Goal: Navigation & Orientation: Find specific page/section

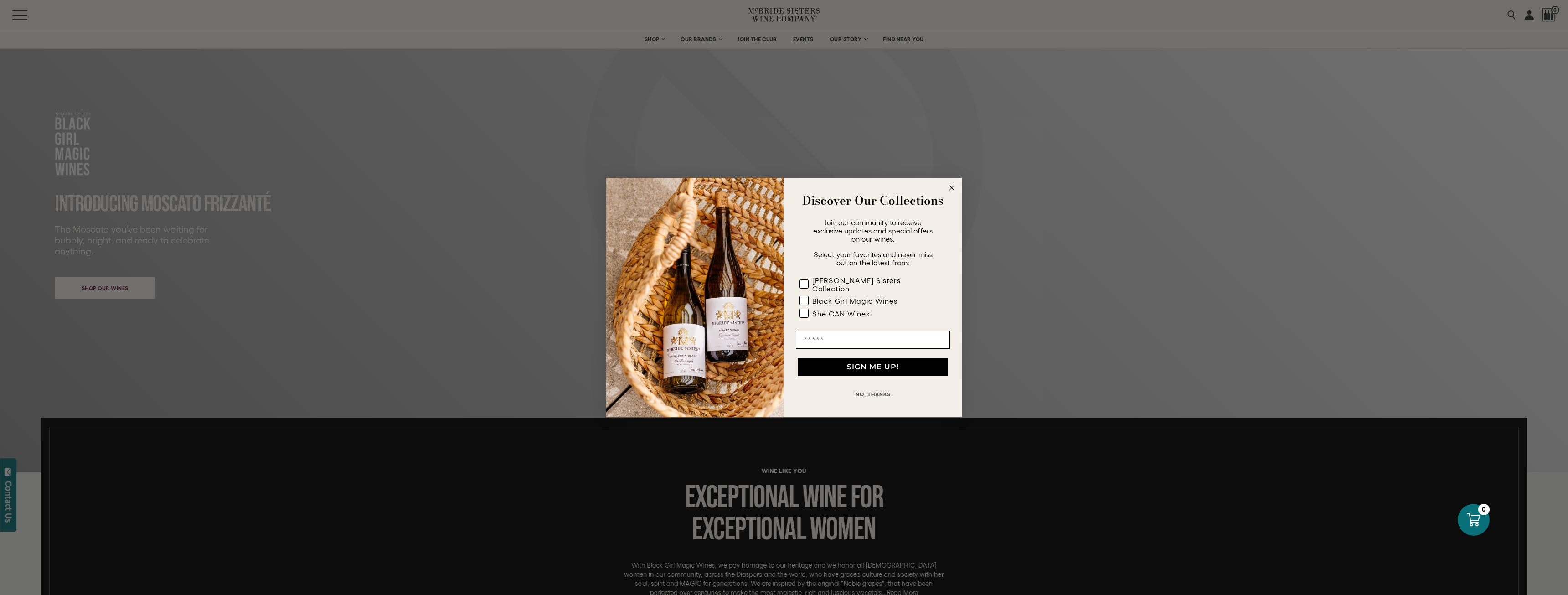
click at [953, 194] on circle "Close dialog" at bounding box center [951, 188] width 10 height 10
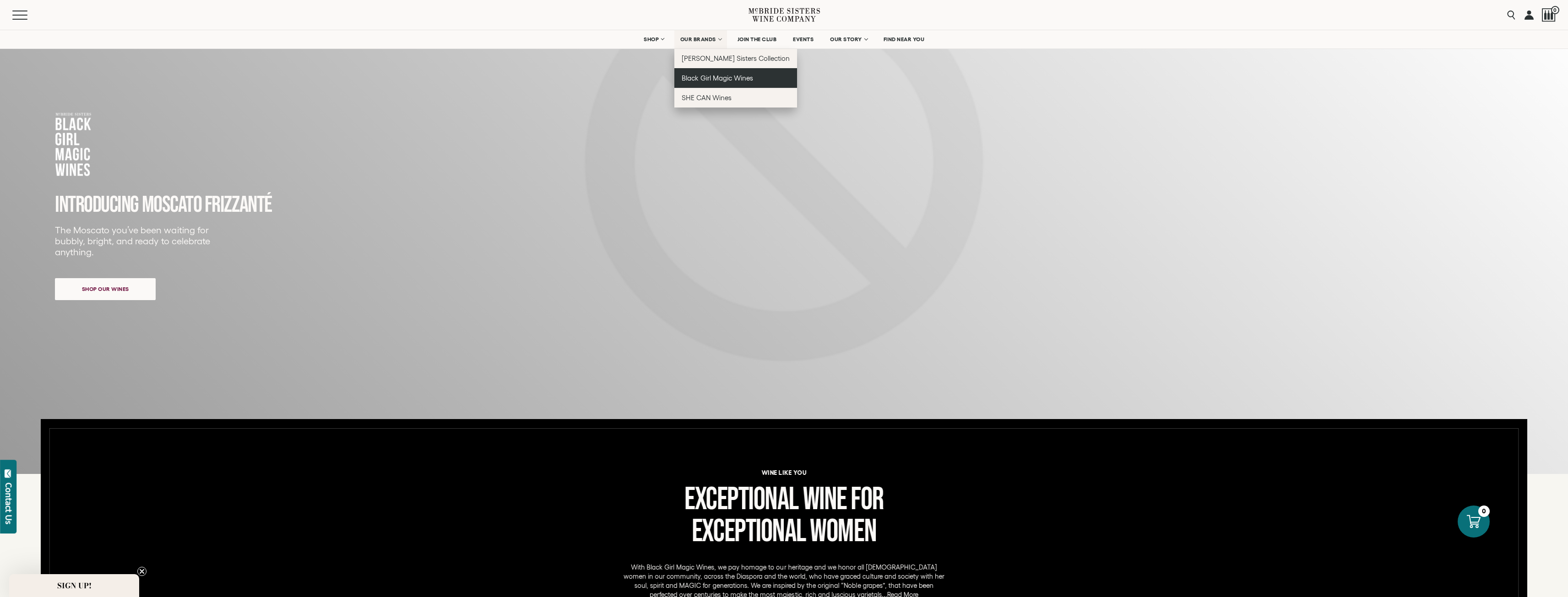
click at [709, 76] on span "Black Girl Magic Wines" at bounding box center [717, 78] width 72 height 8
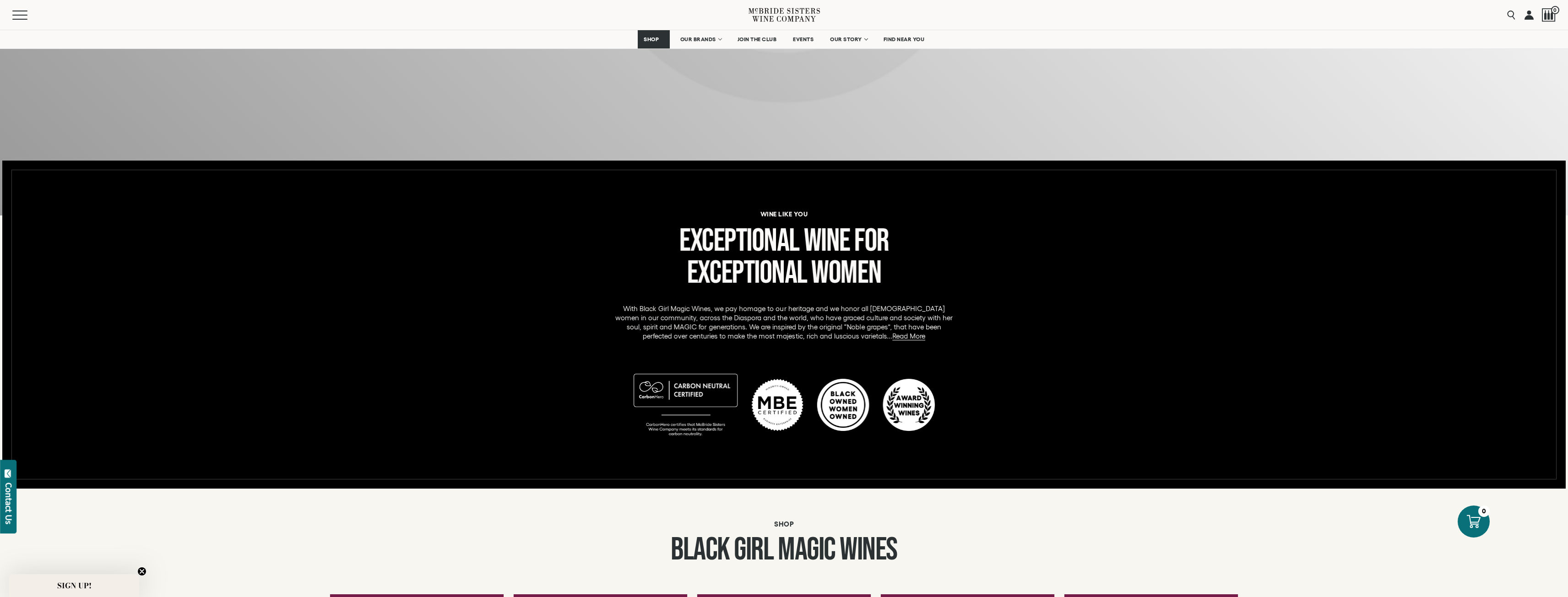
scroll to position [274, 0]
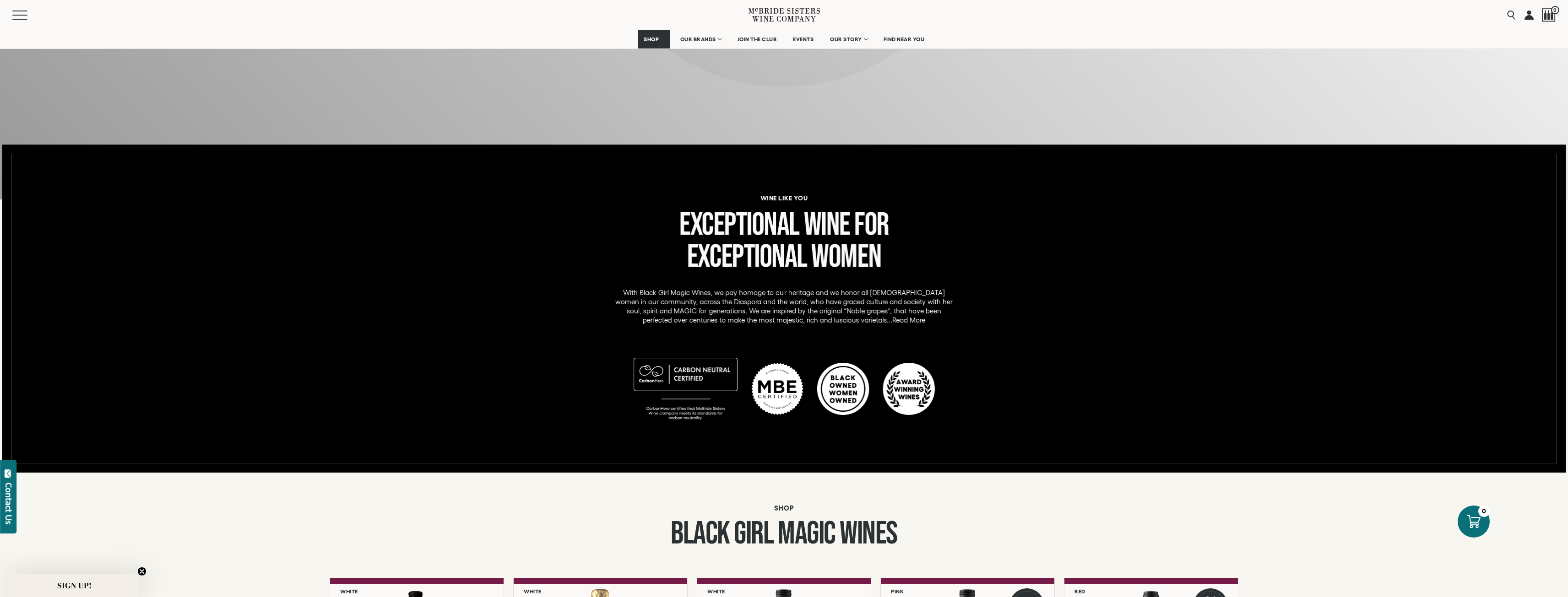
click at [893, 318] on link "Read More" at bounding box center [909, 320] width 33 height 8
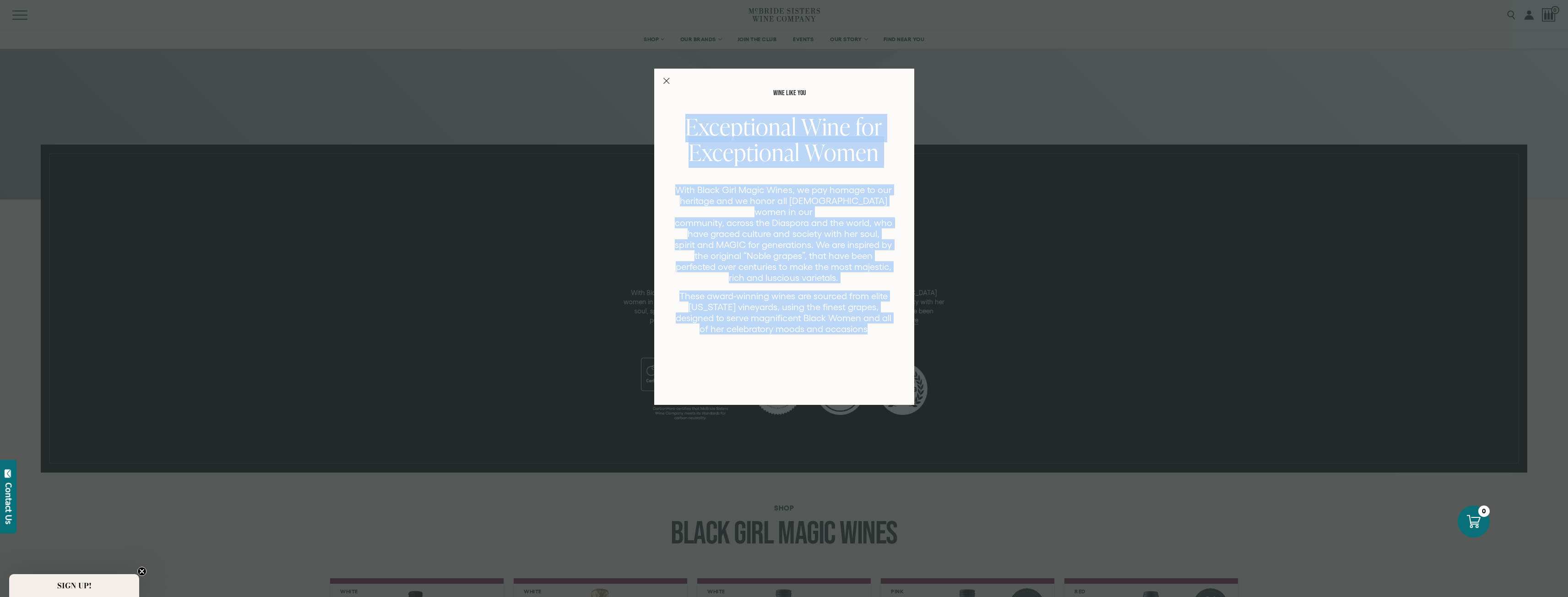
drag, startPoint x: 688, startPoint y: 120, endPoint x: 885, endPoint y: 345, distance: 299.1
click at [885, 345] on div "Exceptional Wine for Exceptional Women With Black Girl Magic Wines, we pay homa…" at bounding box center [789, 253] width 238 height 279
copy div "Exceptional Wine for Exceptional Women With Black Girl Magic Wines, we pay homa…"
click at [633, 262] on div "WINE LIKE YOU Exceptional Wine for Exceptional Women With Black Girl Magic Wine…" at bounding box center [784, 298] width 1568 height 597
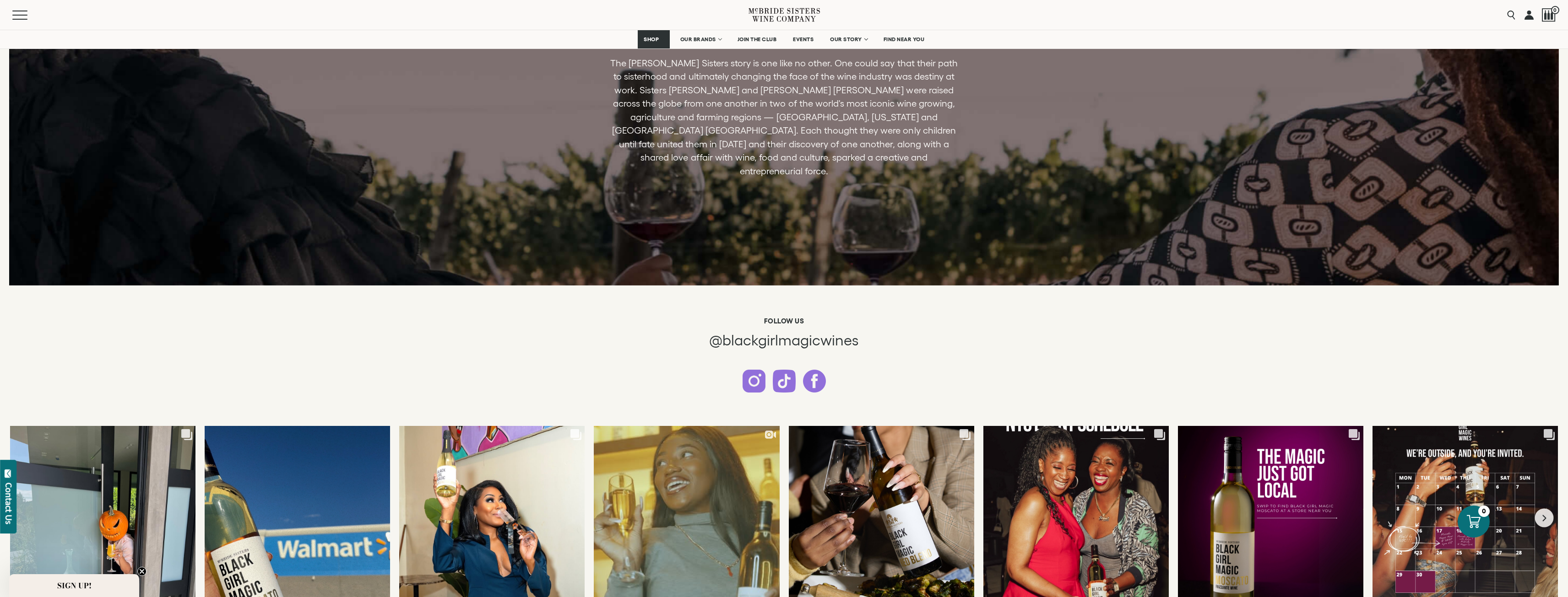
scroll to position [2391, 0]
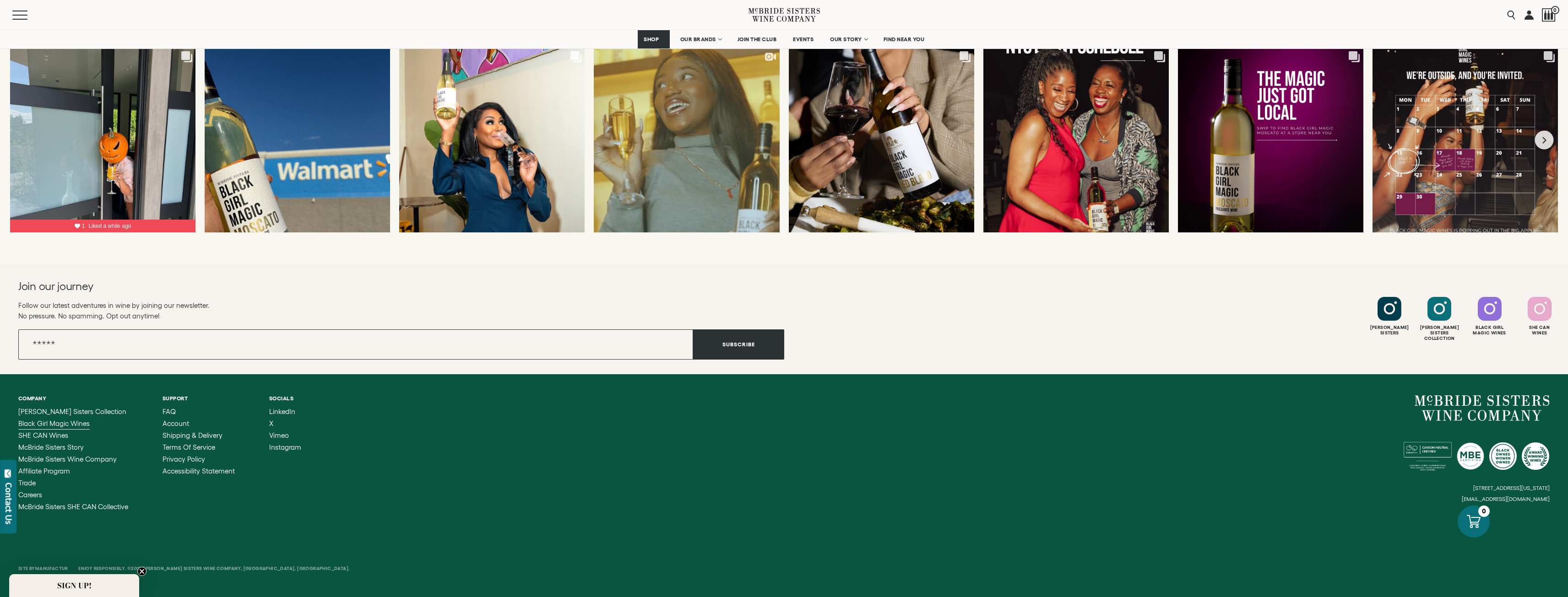
click at [60, 427] on span "Black Girl Magic Wines" at bounding box center [54, 423] width 72 height 8
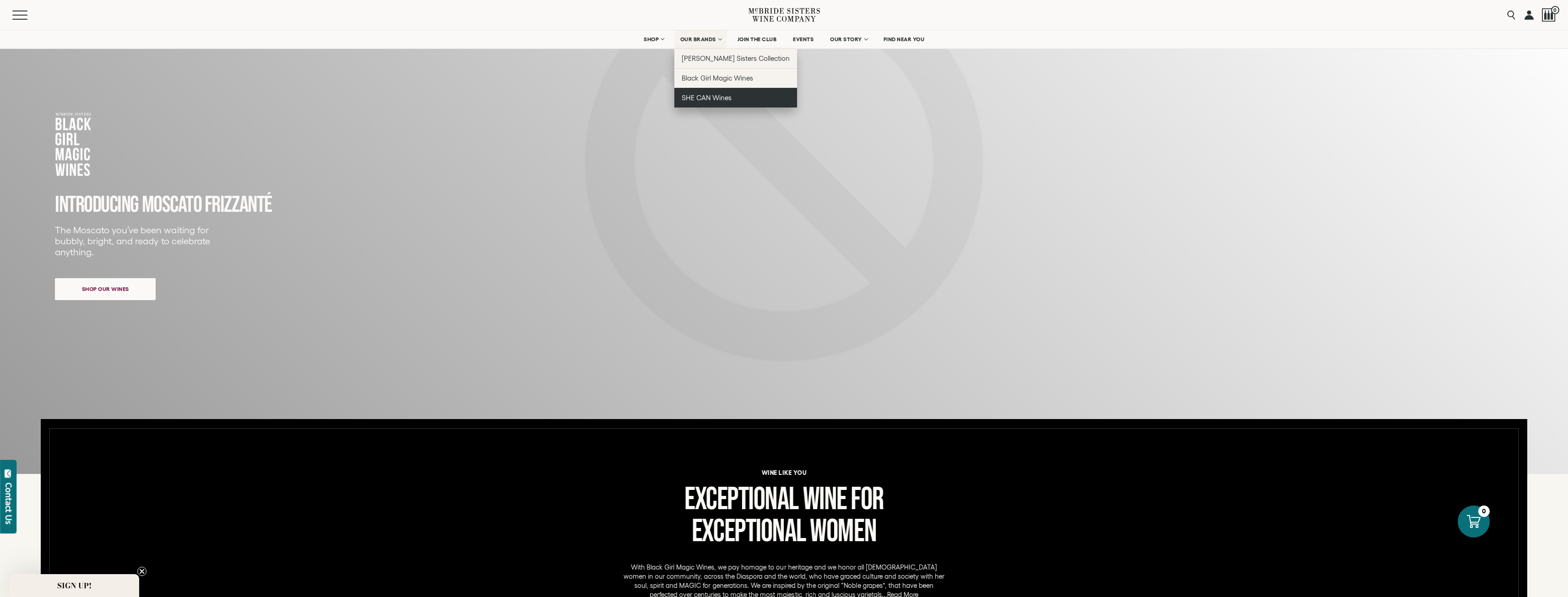
click at [727, 102] on link "SHE CAN Wines" at bounding box center [735, 98] width 123 height 20
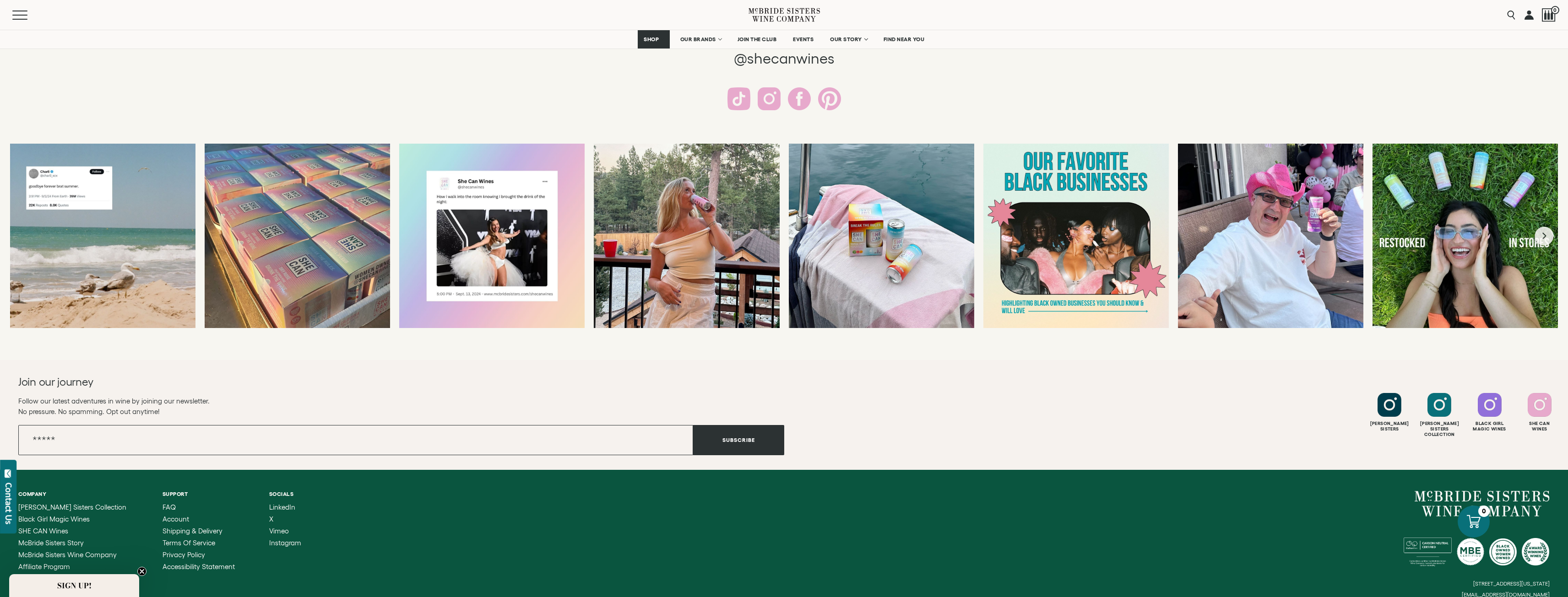
scroll to position [1739, 0]
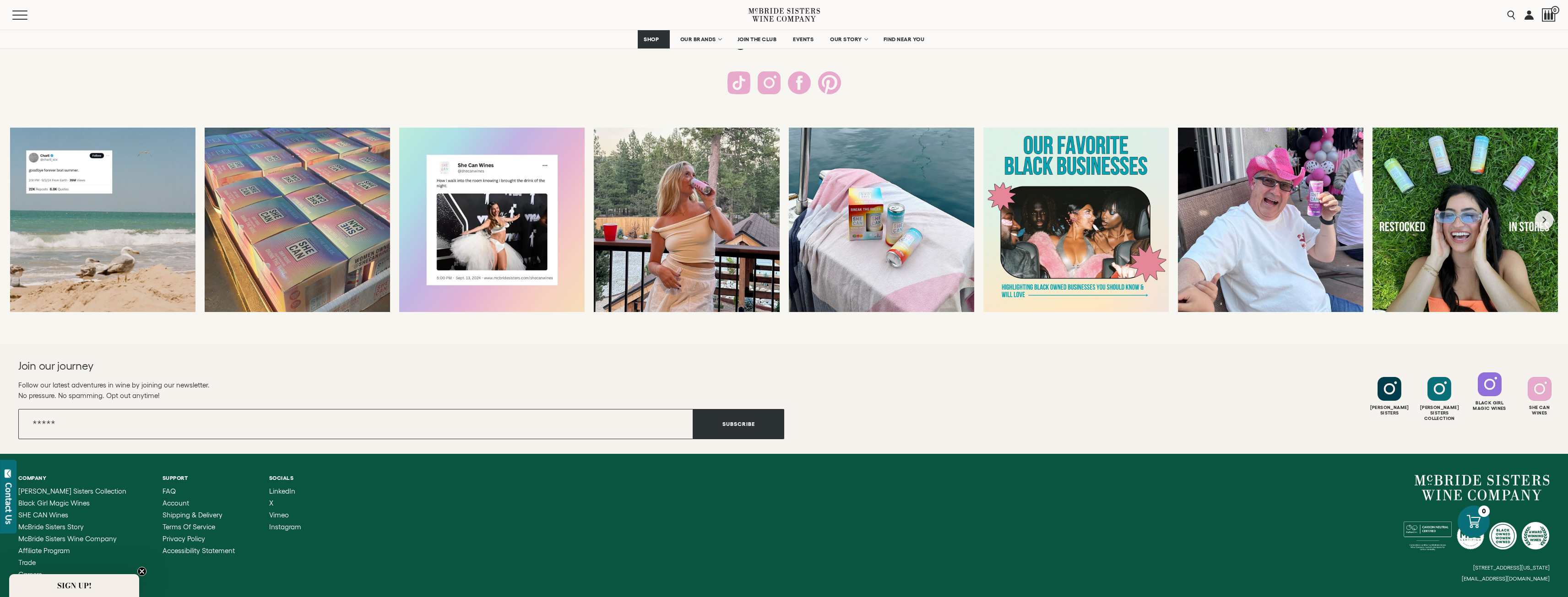
click at [1495, 396] on div at bounding box center [1489, 384] width 24 height 24
click at [1549, 391] on div at bounding box center [1539, 384] width 24 height 24
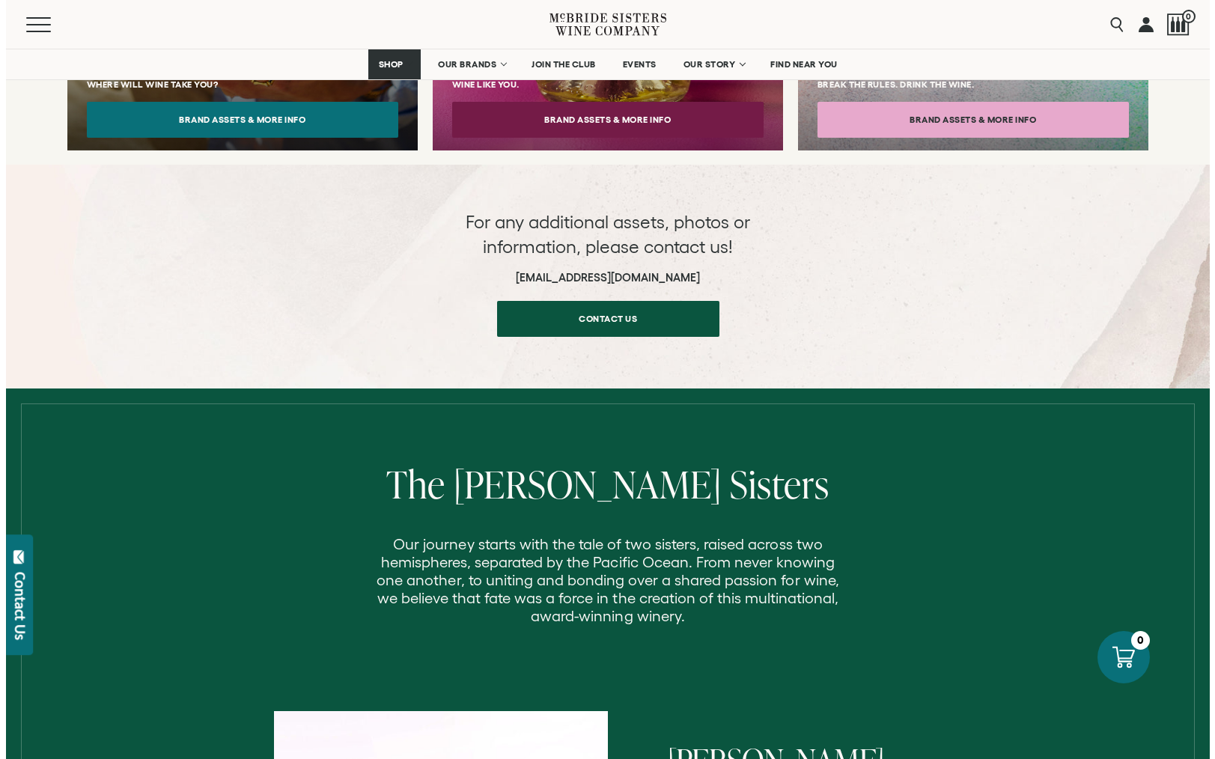
scroll to position [1722, 0]
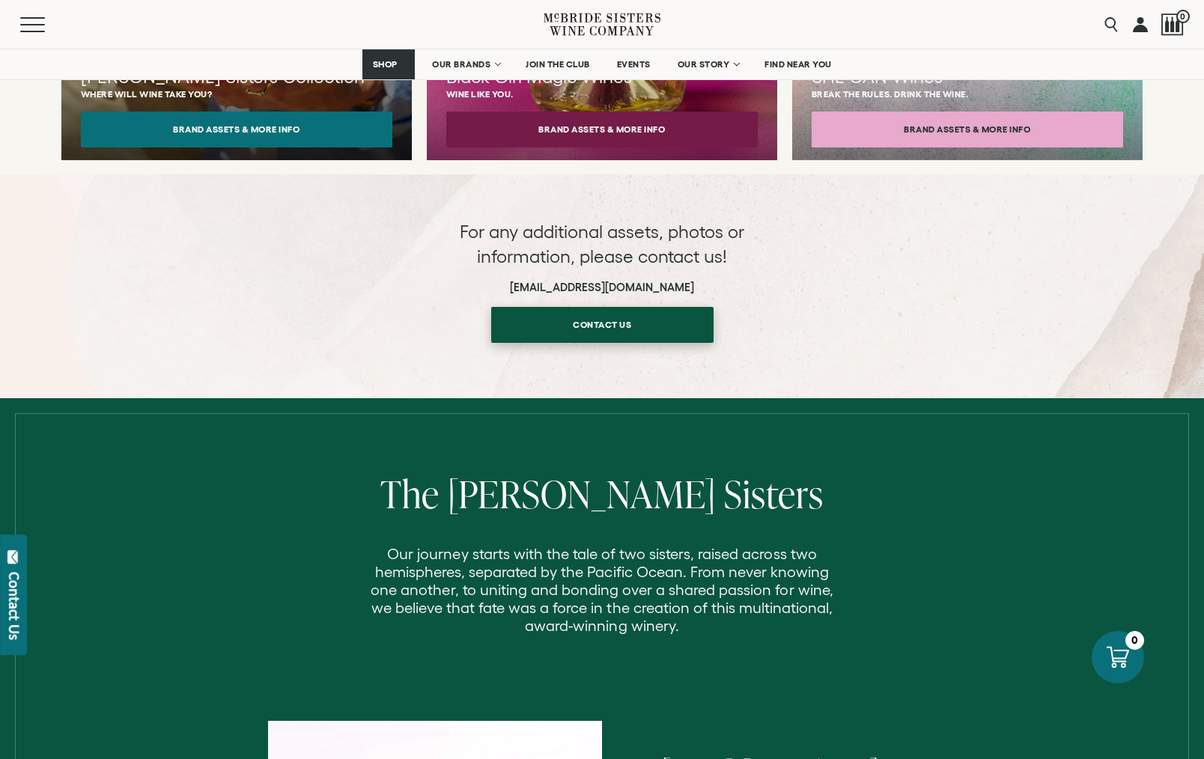
click at [697, 307] on link "Contact us" at bounding box center [602, 325] width 222 height 36
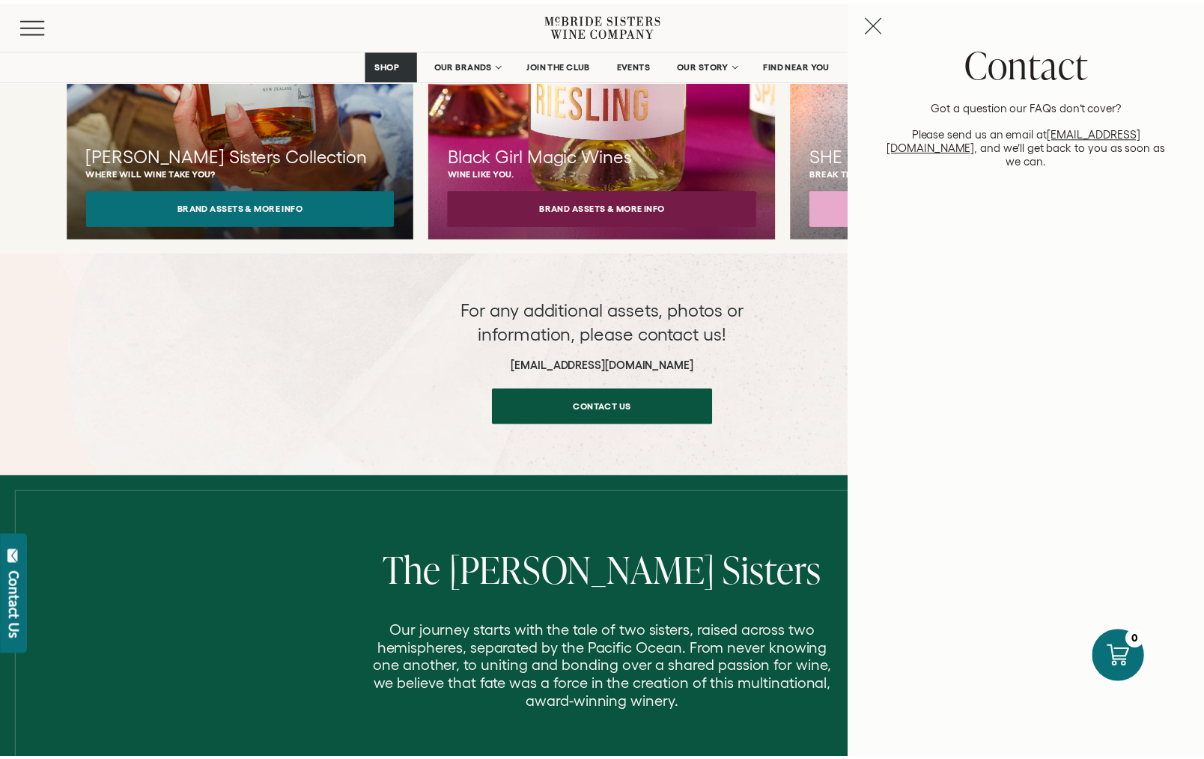
scroll to position [1642, 0]
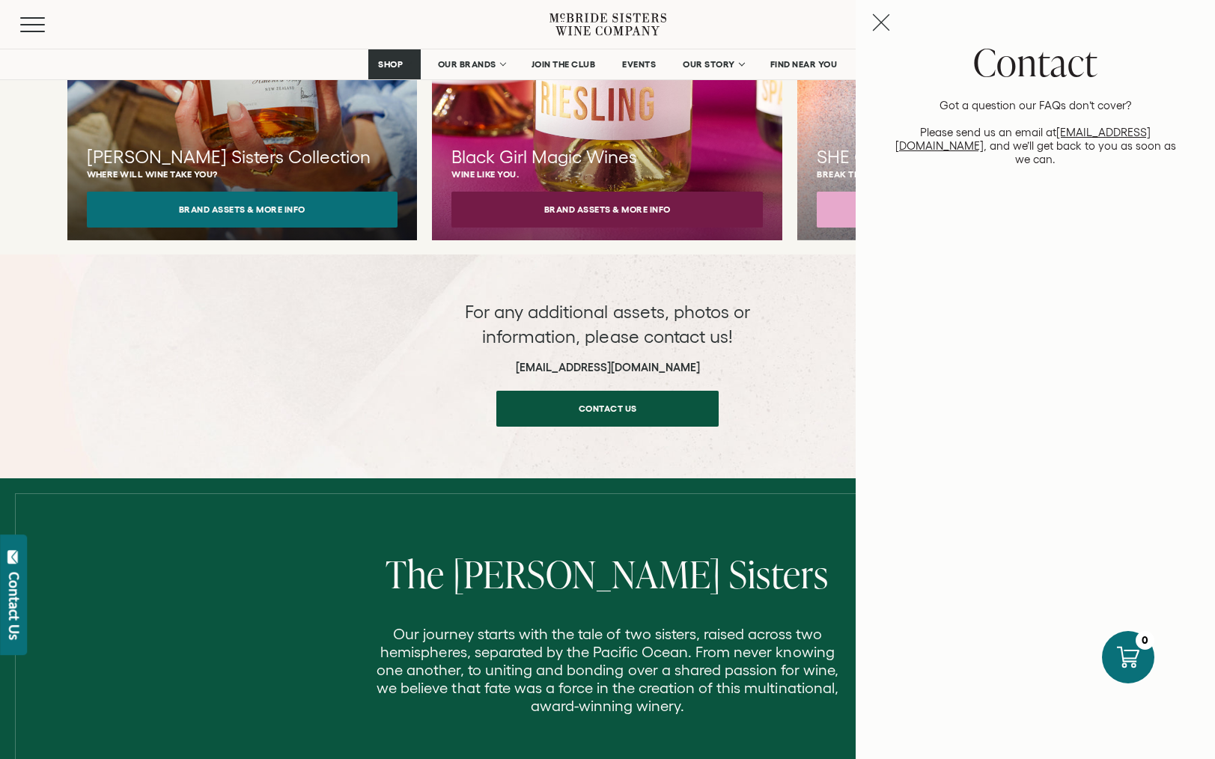
click at [816, 312] on div "For any additional assets, photos or information, please contact us! [EMAIL_ADD…" at bounding box center [607, 363] width 1215 height 127
click at [888, 30] on icon "Close contact panel" at bounding box center [881, 22] width 18 height 18
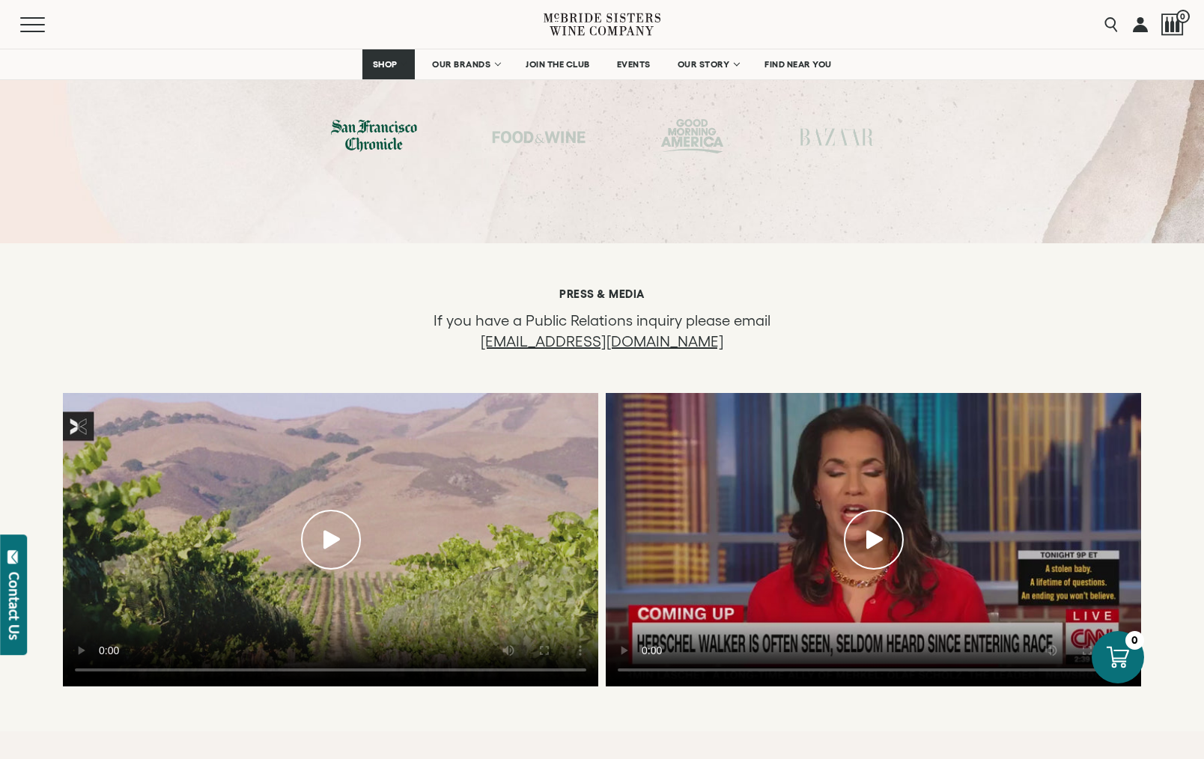
scroll to position [4626, 0]
